Goal: Task Accomplishment & Management: Manage account settings

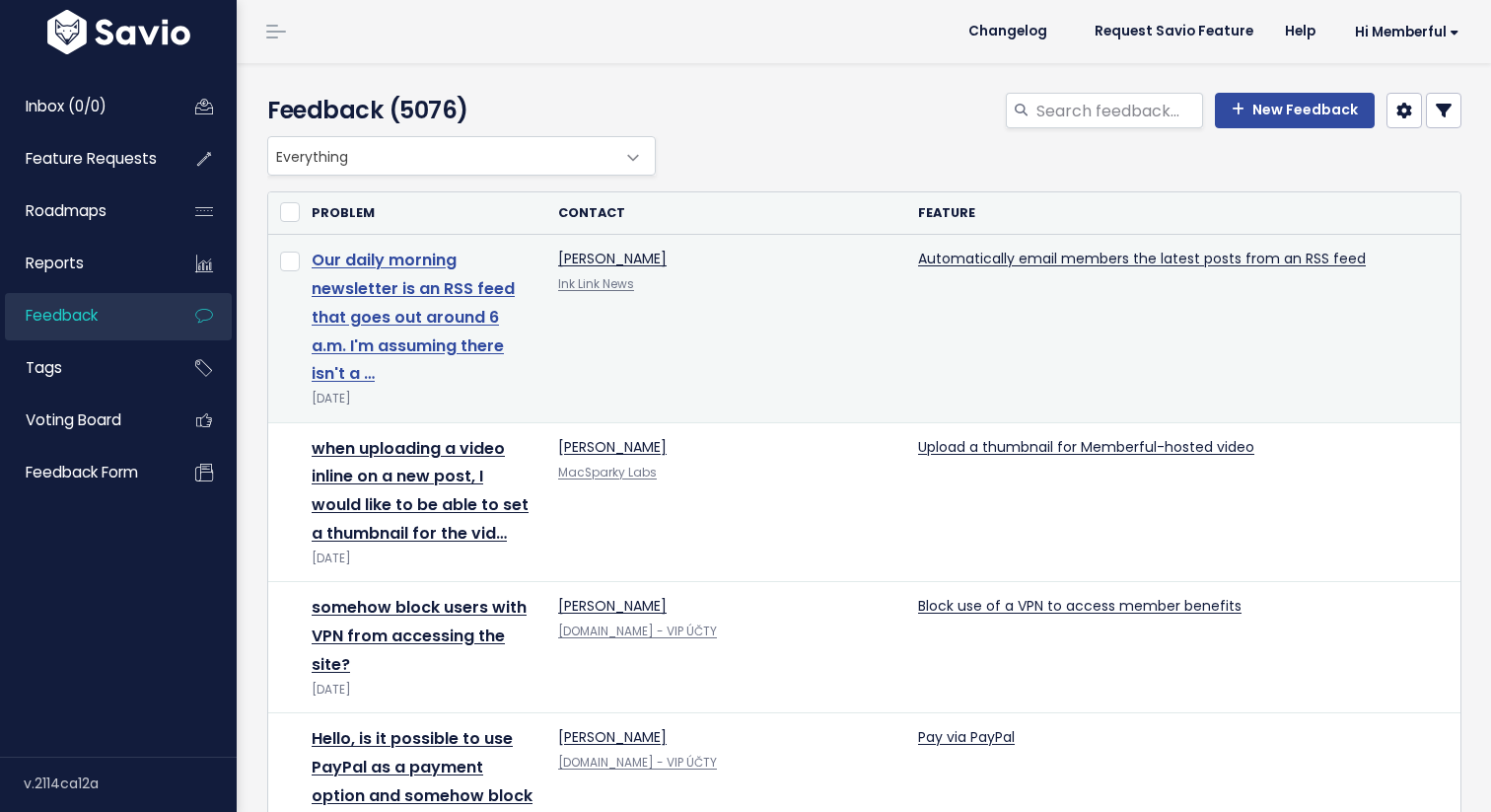
click at [415, 308] on link "Our daily morning newsletter is an RSS feed that goes out around 6 a.m. I'm ass…" at bounding box center [413, 316] width 203 height 136
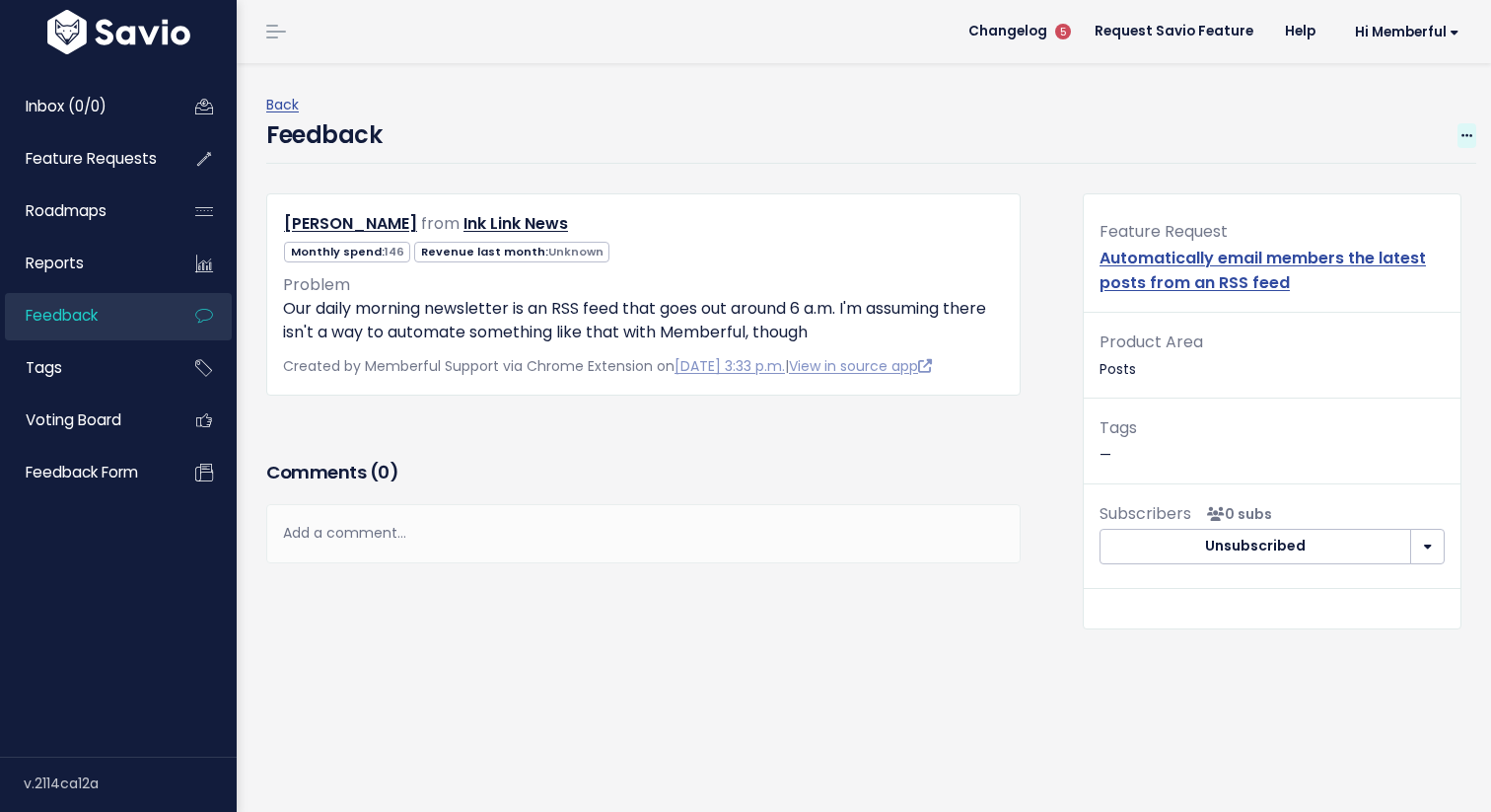
click at [1469, 139] on icon at bounding box center [1466, 136] width 11 height 13
click at [1355, 177] on link "Edit" at bounding box center [1388, 190] width 142 height 38
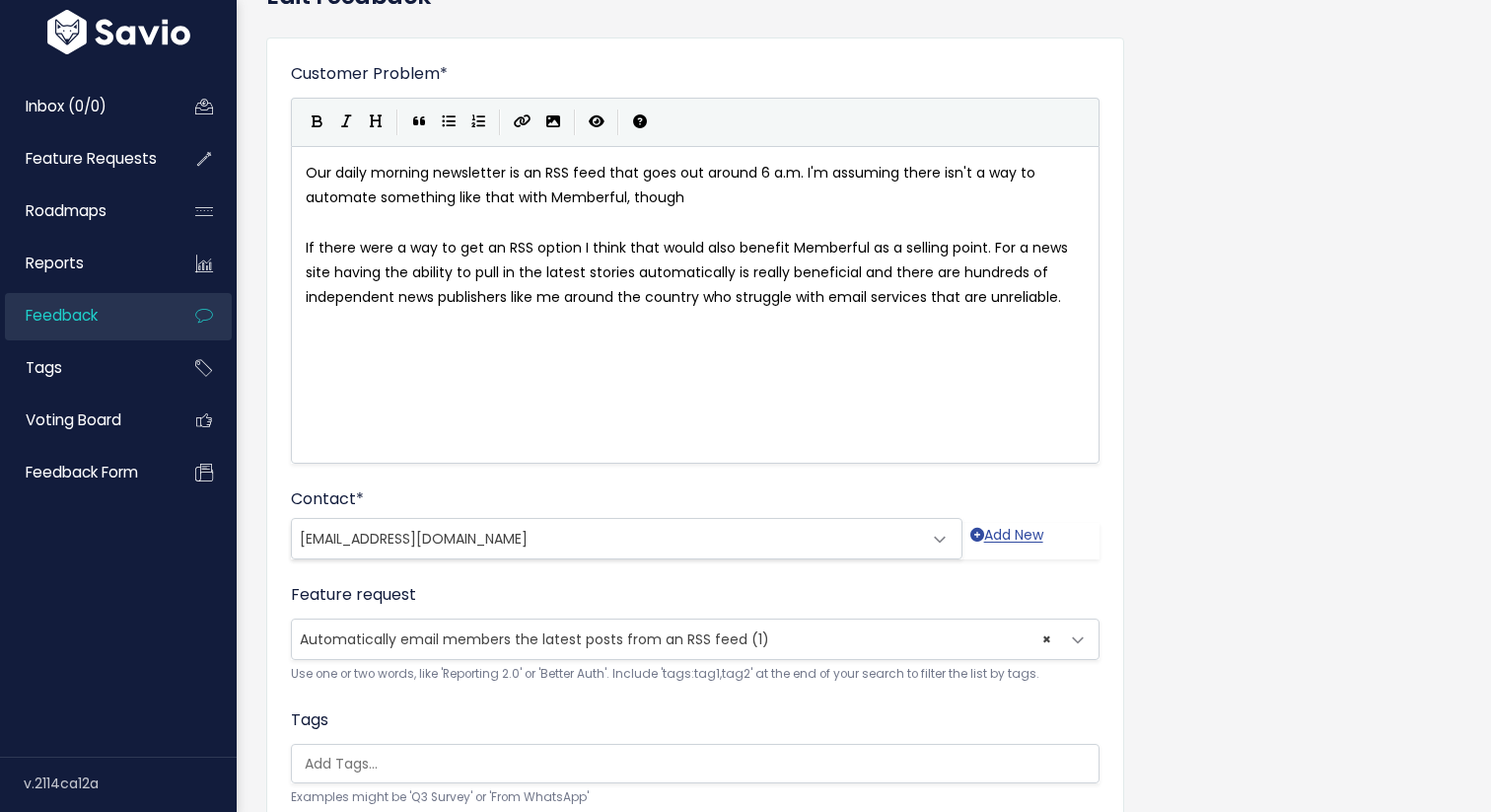
scroll to position [396, 0]
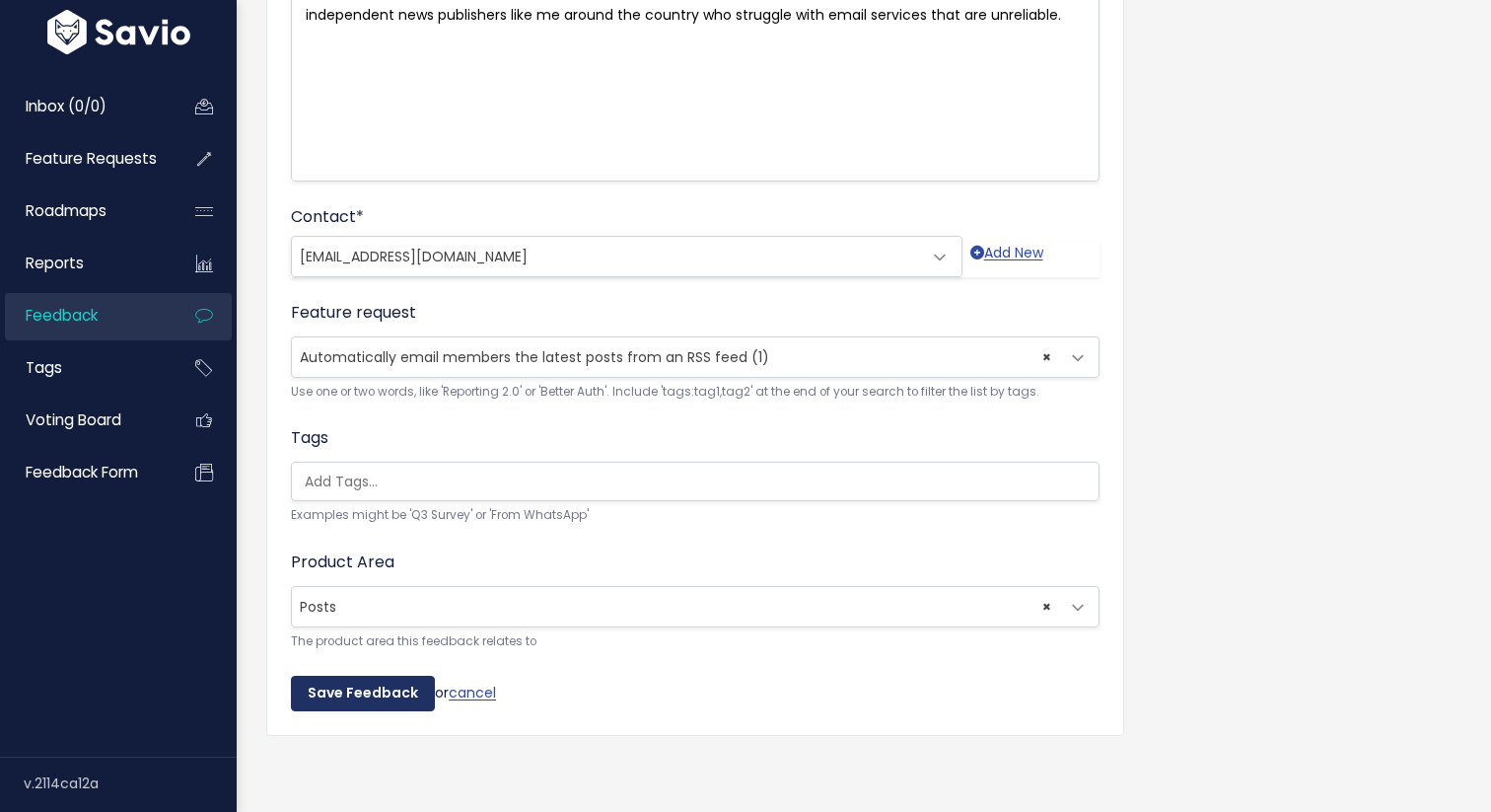
click at [335, 684] on input "Save Feedback" at bounding box center [363, 692] width 144 height 35
